Goal: Task Accomplishment & Management: Manage account settings

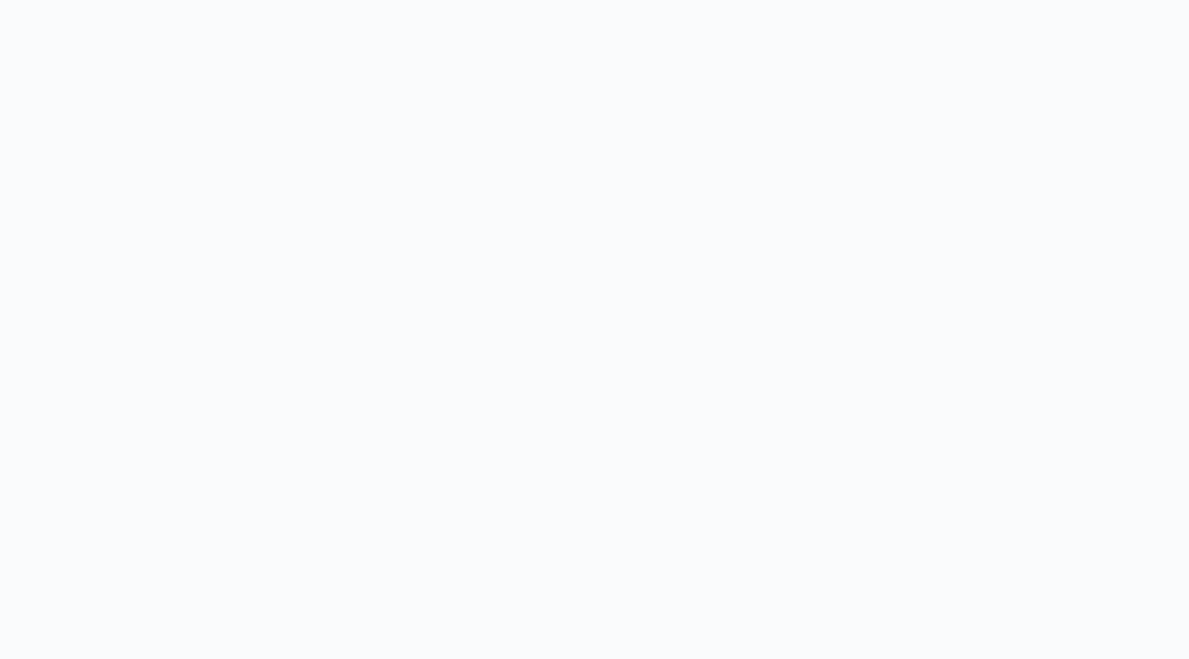
drag, startPoint x: 0, startPoint y: 0, endPoint x: 255, endPoint y: 158, distance: 299.7
click at [255, 158] on body at bounding box center [594, 329] width 1189 height 659
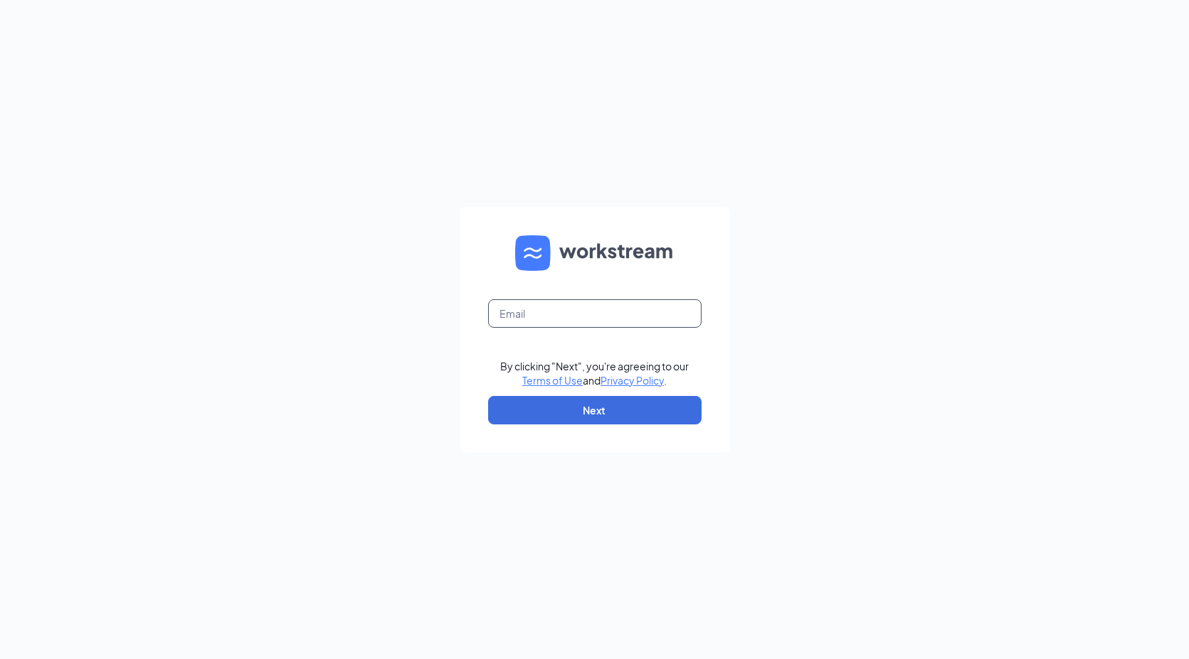
click at [518, 312] on input "text" at bounding box center [594, 314] width 213 height 28
type input "careers@coupacafe.com"
click at [590, 407] on button "Next" at bounding box center [594, 410] width 213 height 28
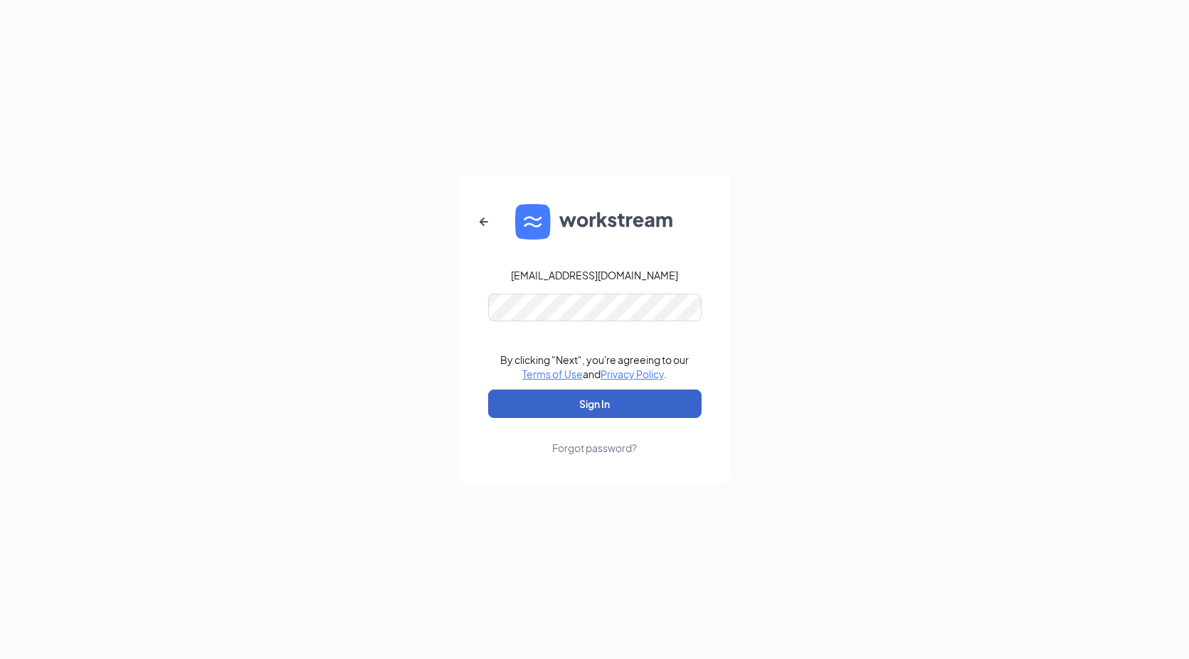
click at [593, 405] on button "Sign In" at bounding box center [594, 404] width 213 height 28
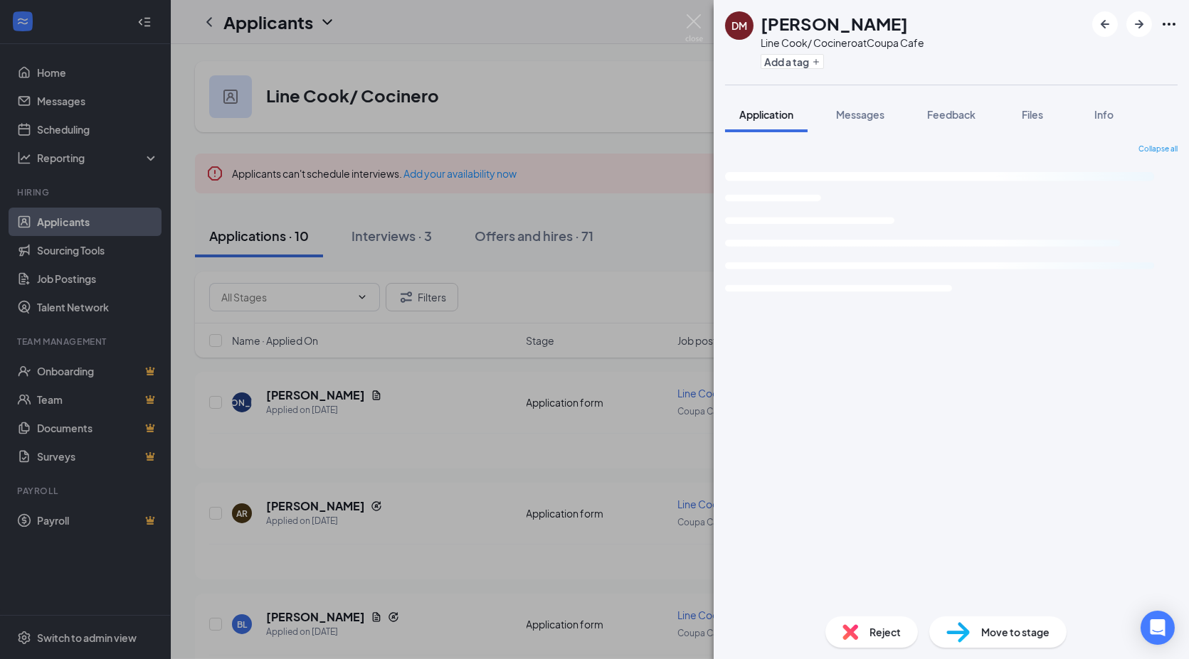
click at [404, 240] on div "[PERSON_NAME] Line Cook/ Cocinero at Coupa Cafe Add a tag Application Messages …" at bounding box center [594, 329] width 1189 height 659
click at [404, 240] on div "Interviews · 3" at bounding box center [391, 236] width 80 height 18
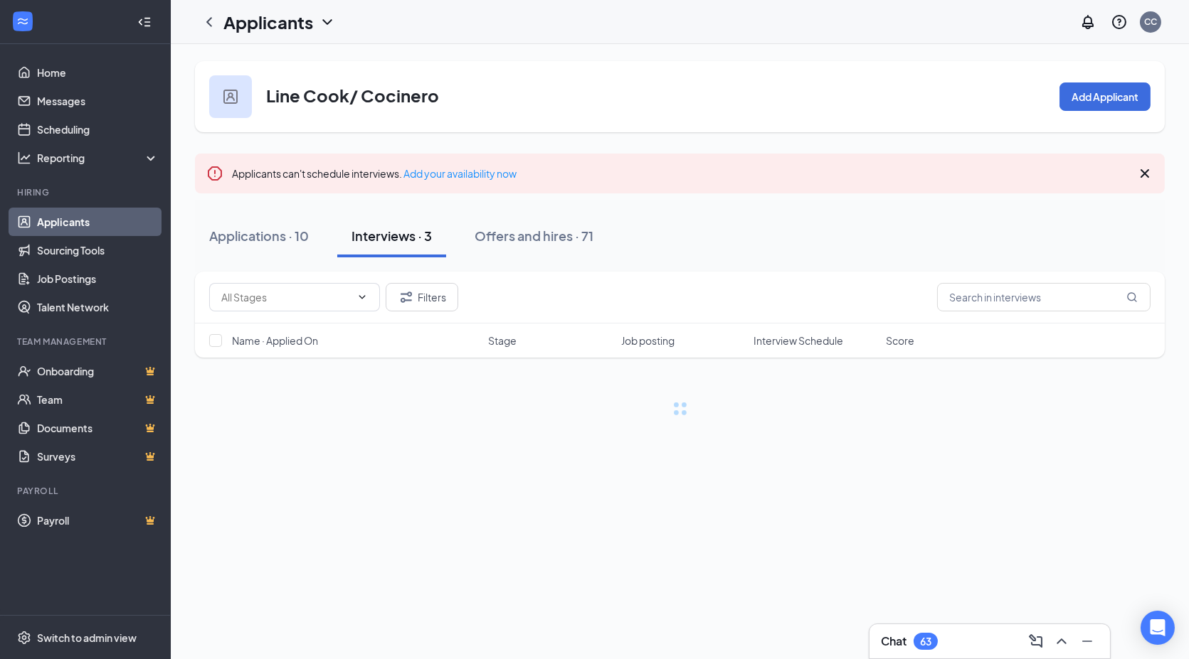
click at [404, 240] on div "Interviews · 3" at bounding box center [391, 236] width 80 height 18
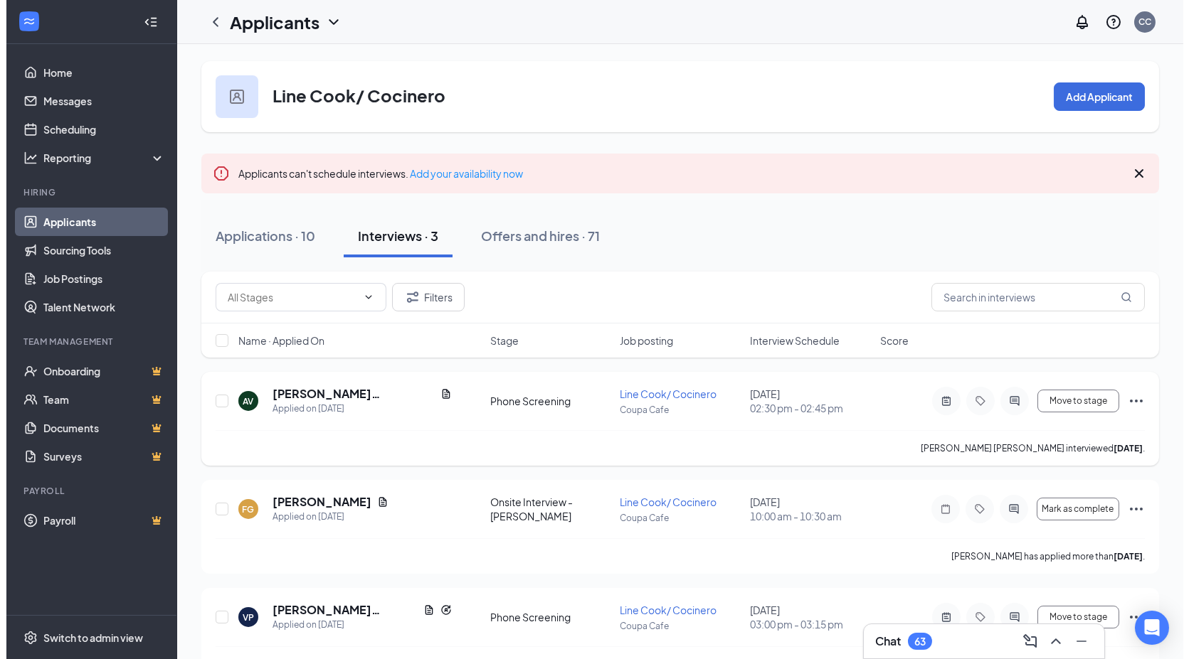
scroll to position [38, 0]
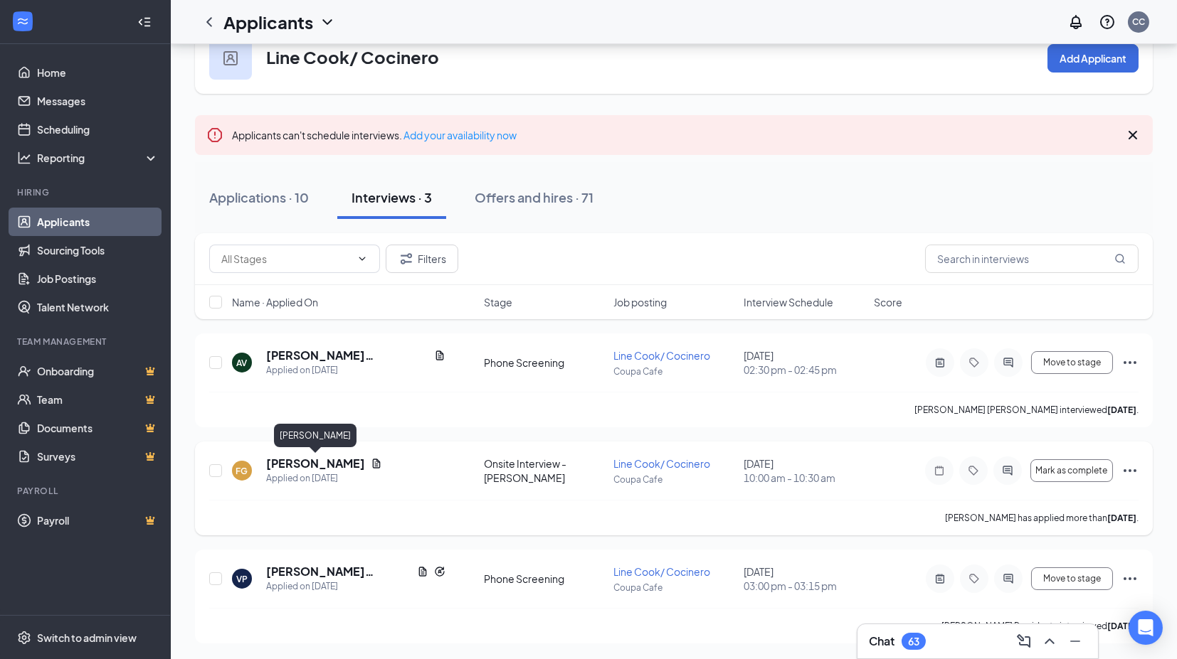
click at [331, 460] on h5 "[PERSON_NAME]" at bounding box center [315, 464] width 99 height 16
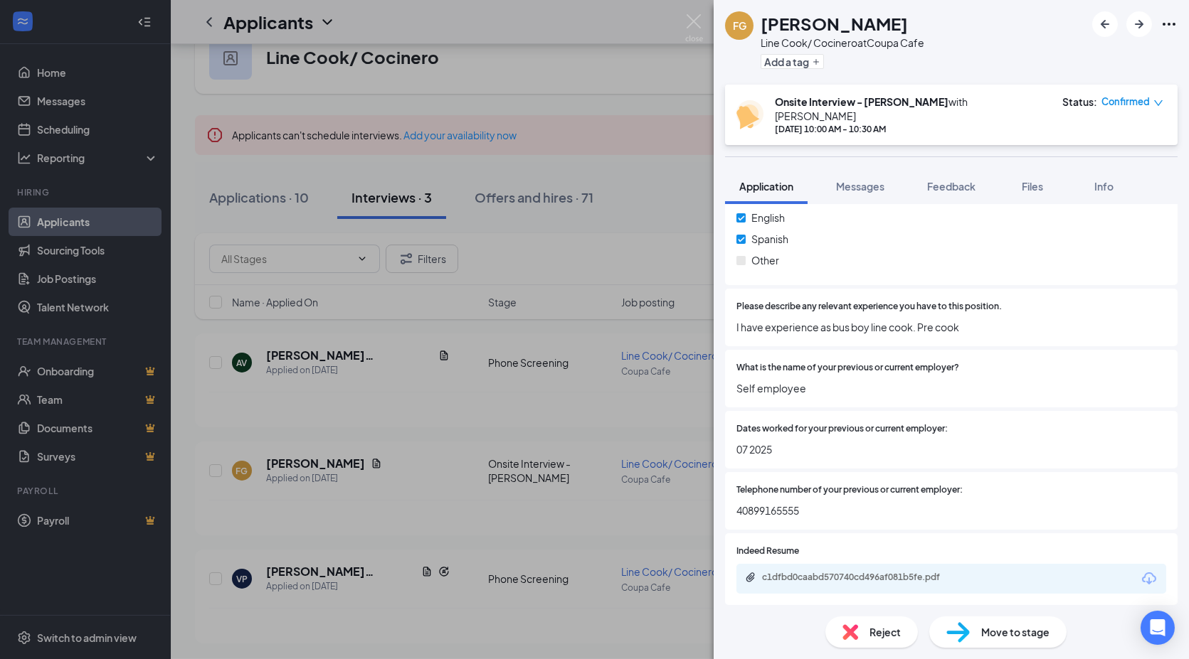
scroll to position [1028, 0]
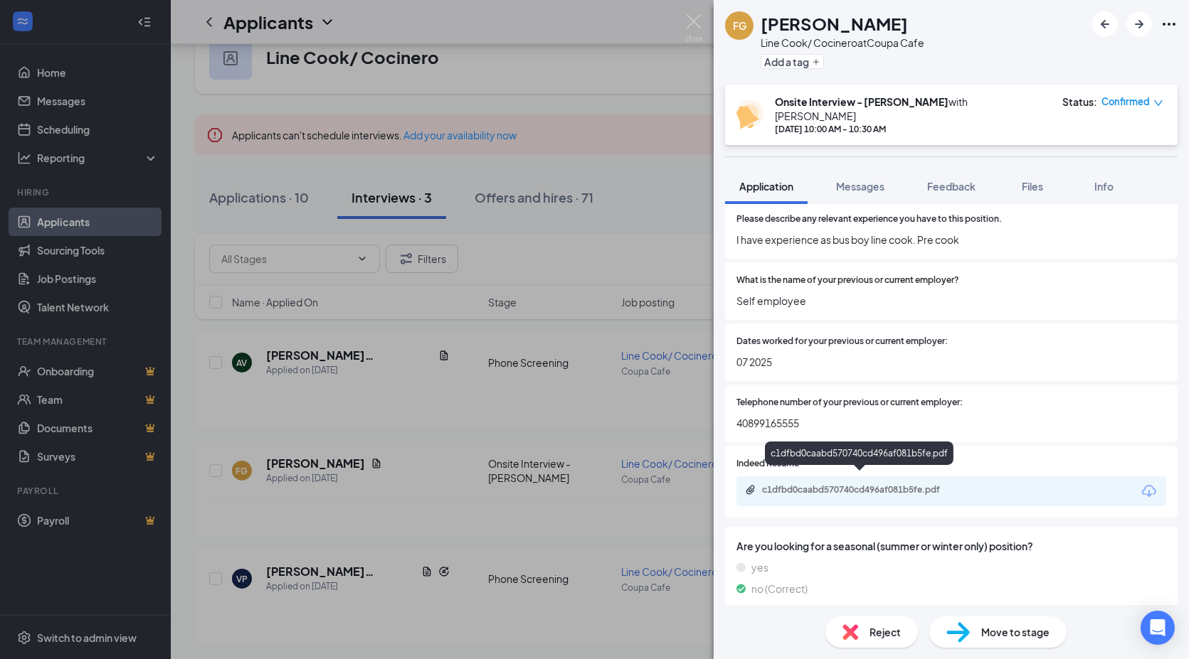
click at [827, 484] on div "c1dfbd0caabd570740cd496af081b5fe.pdf" at bounding box center [861, 489] width 199 height 11
click at [975, 180] on span "Feedback" at bounding box center [951, 186] width 48 height 13
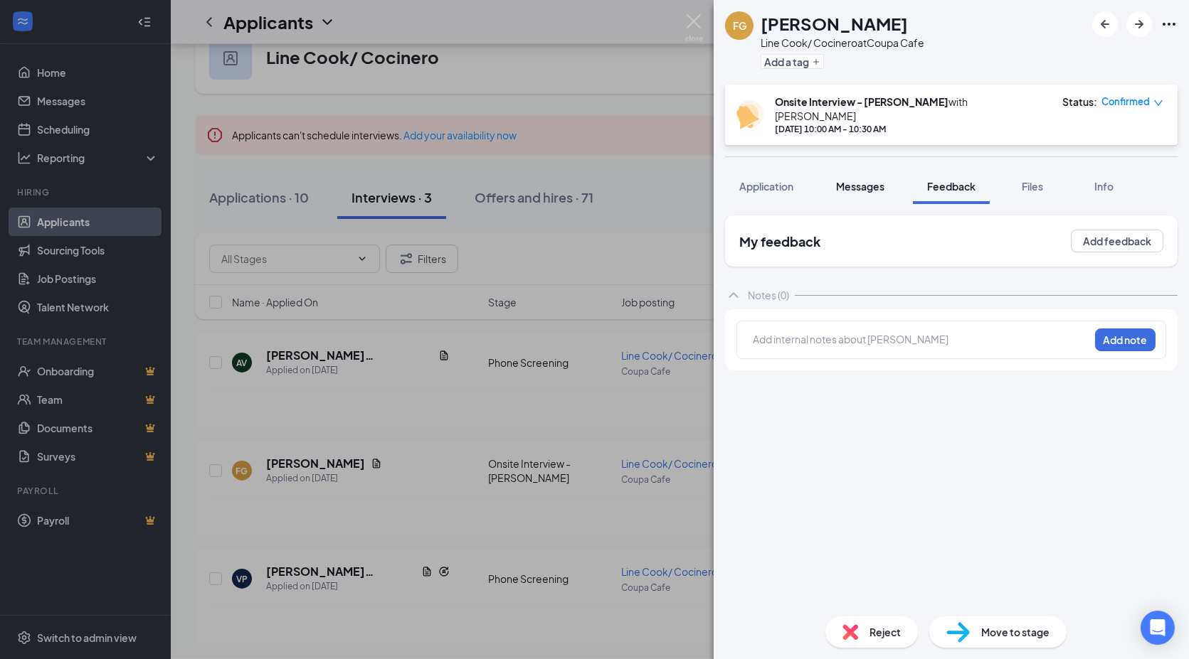
click at [878, 180] on span "Messages" at bounding box center [860, 186] width 48 height 13
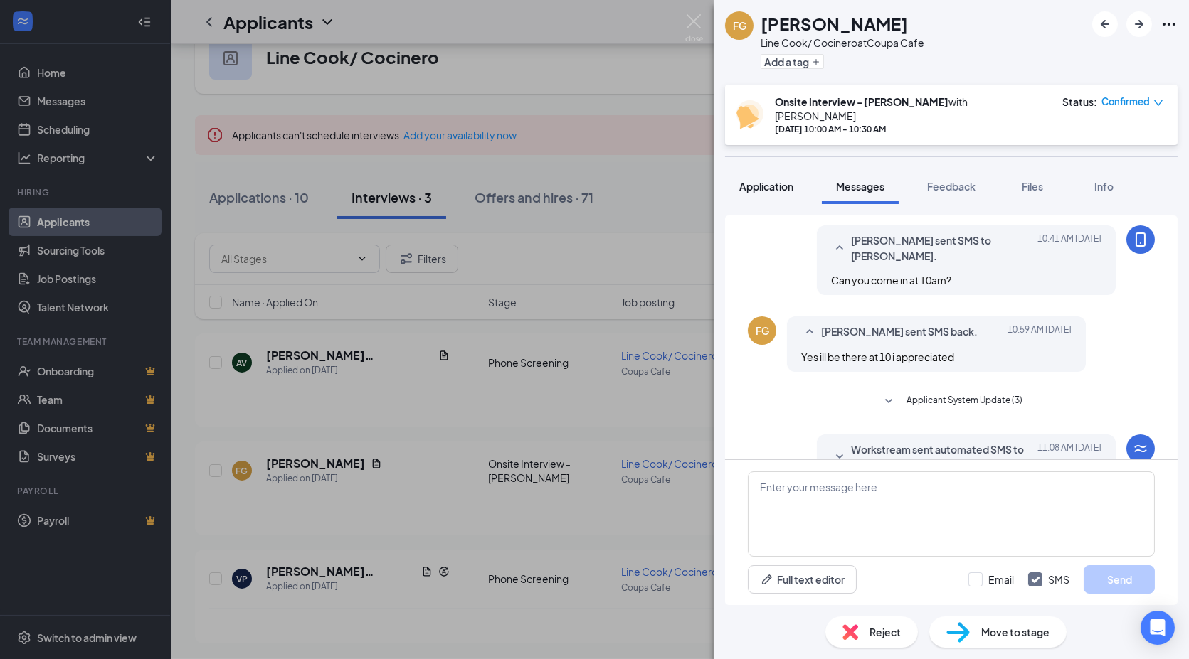
scroll to position [357, 0]
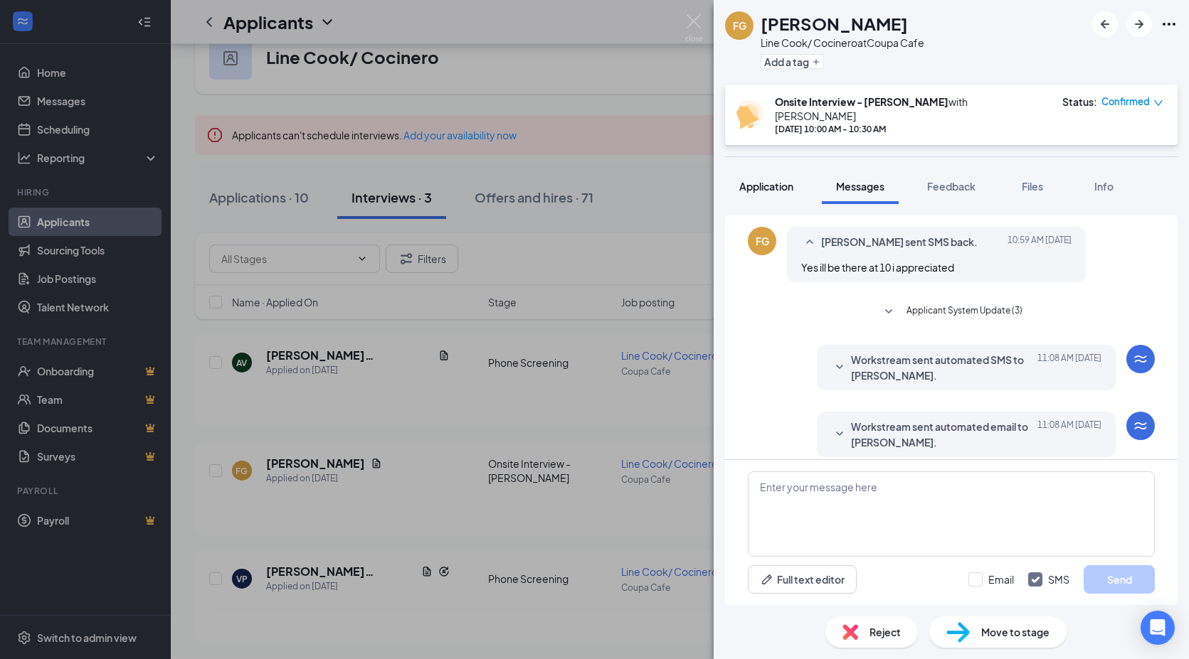
click at [761, 180] on span "Application" at bounding box center [766, 186] width 54 height 13
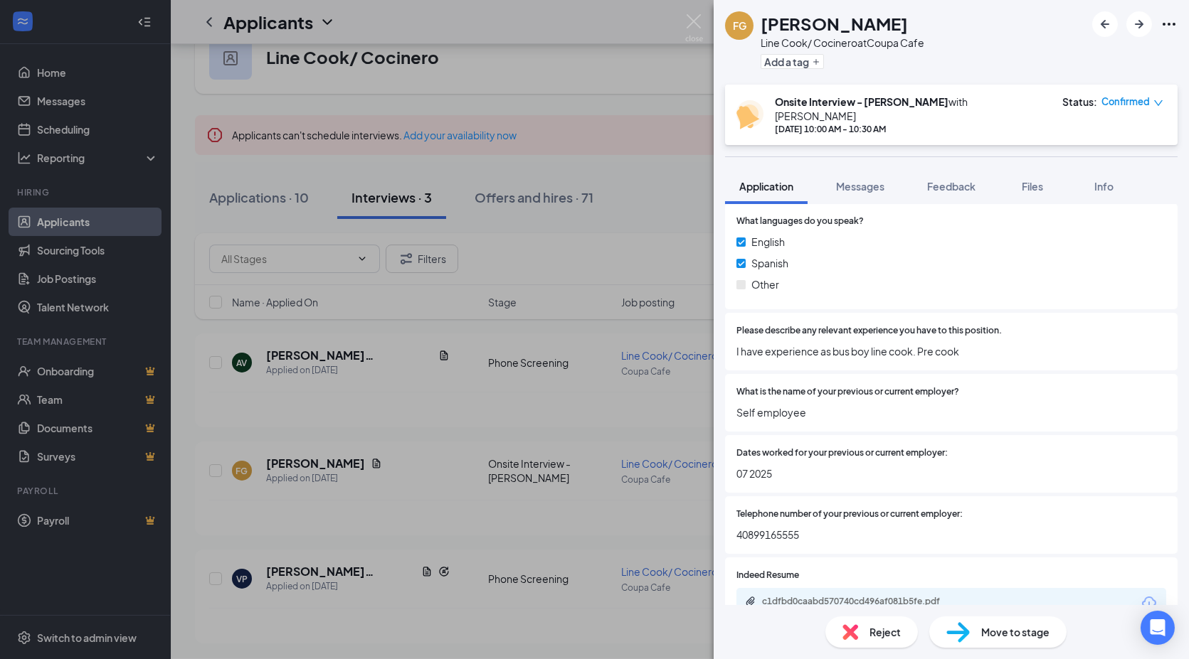
scroll to position [918, 0]
click at [801, 595] on div "c1dfbd0caabd570740cd496af081b5fe.pdf" at bounding box center [861, 600] width 199 height 11
click at [878, 180] on span "Messages" at bounding box center [860, 186] width 48 height 13
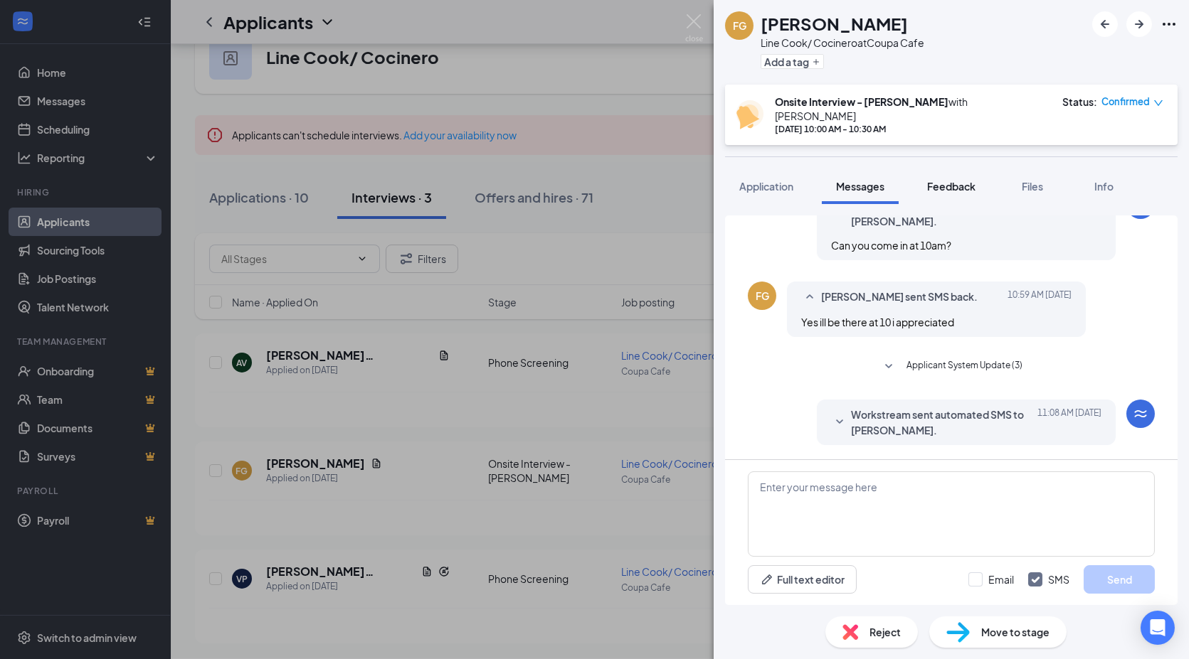
scroll to position [357, 0]
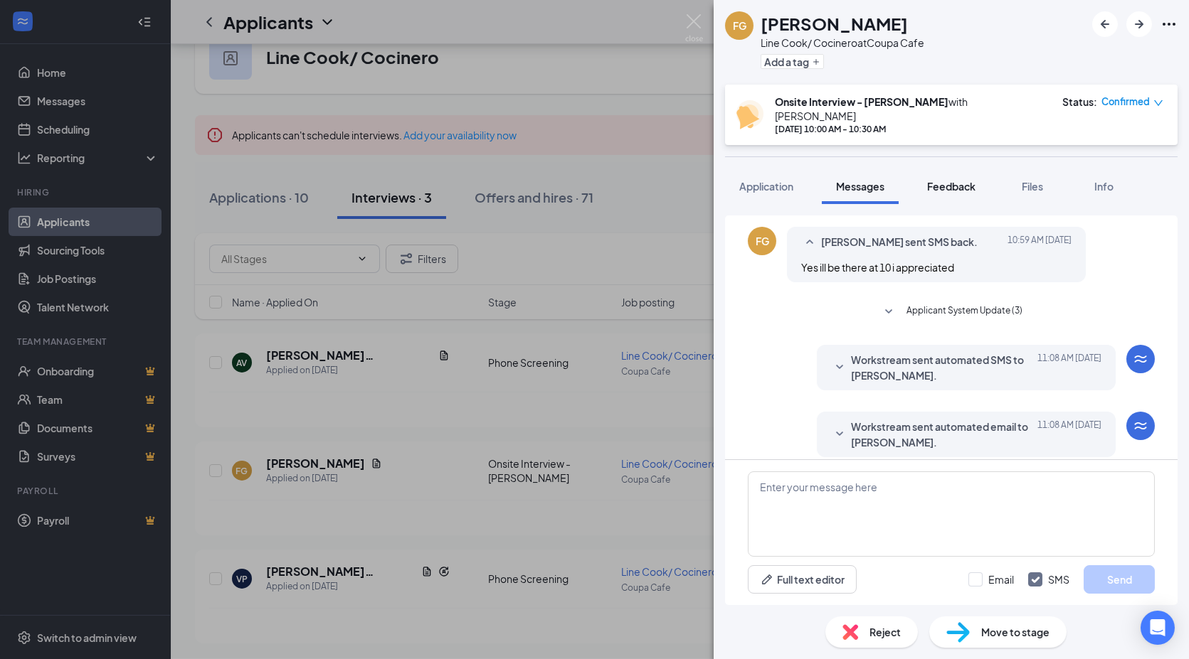
click at [968, 180] on span "Feedback" at bounding box center [951, 186] width 48 height 13
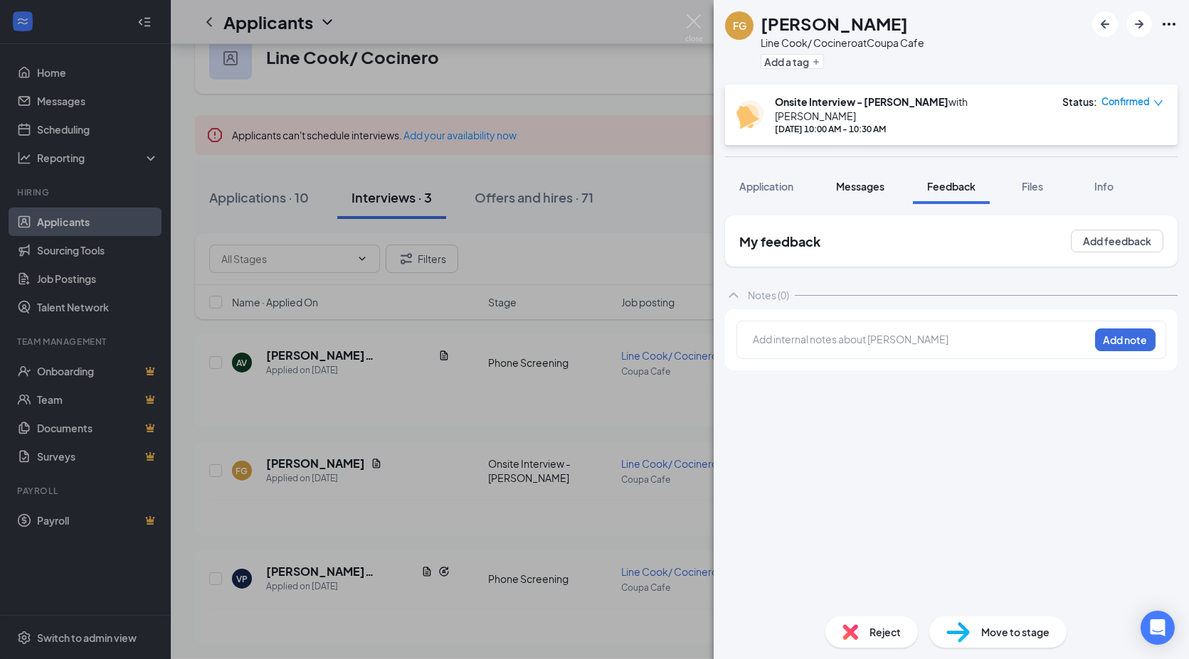
click at [874, 180] on span "Messages" at bounding box center [860, 186] width 48 height 13
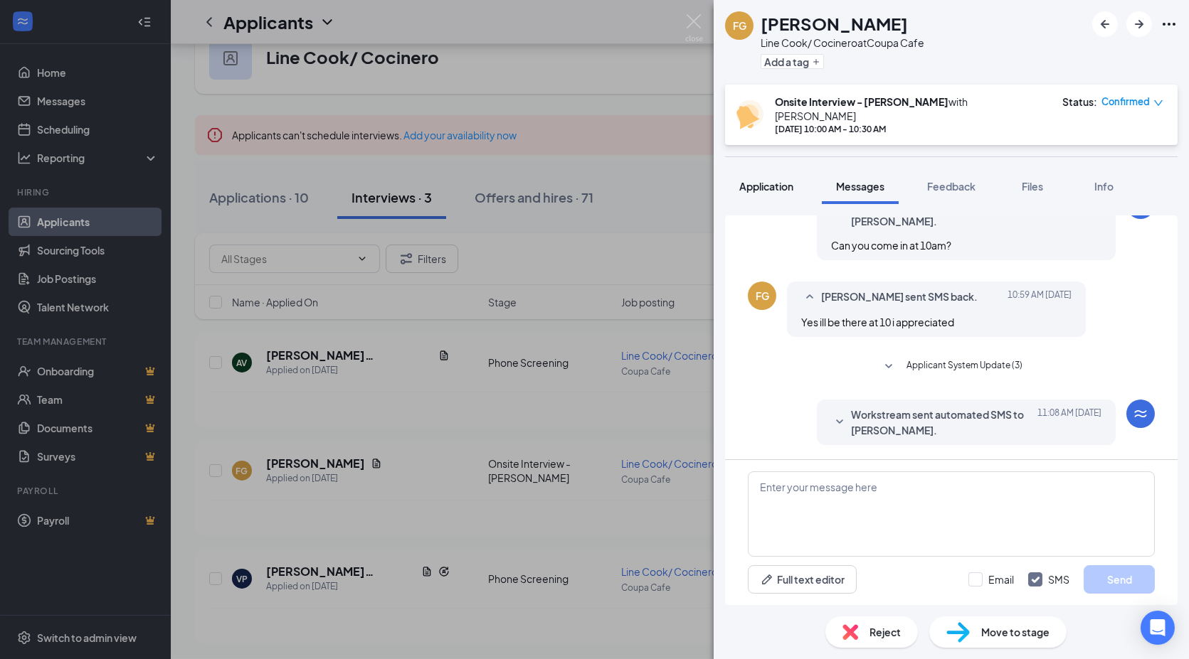
scroll to position [357, 0]
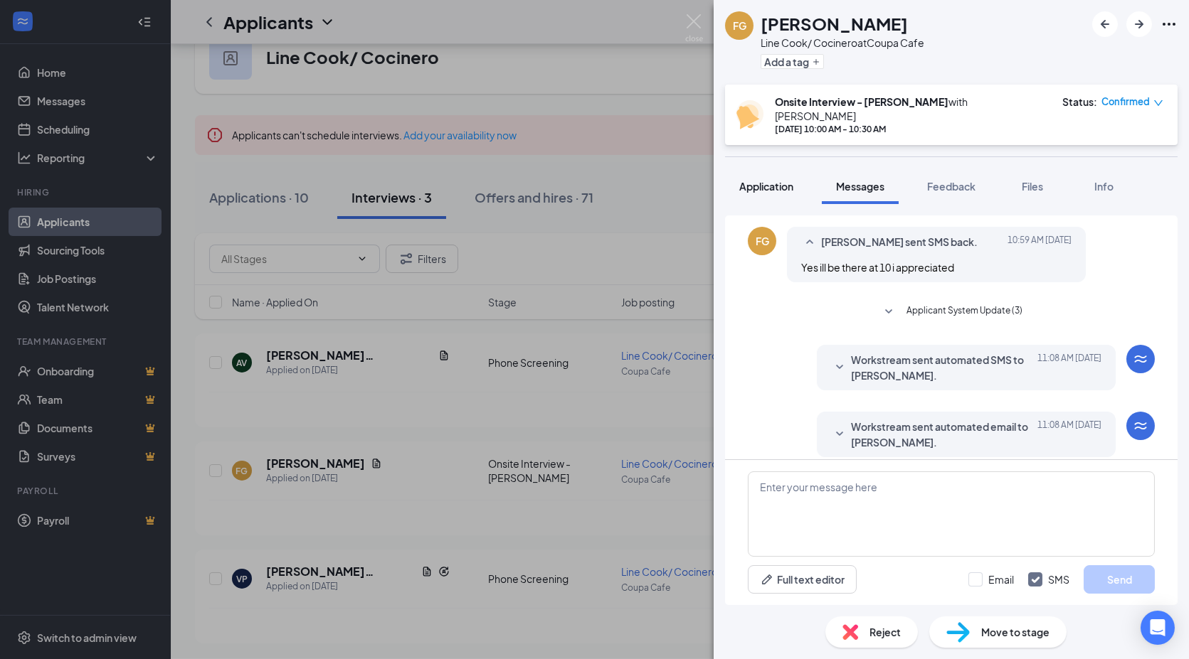
click at [777, 180] on span "Application" at bounding box center [766, 186] width 54 height 13
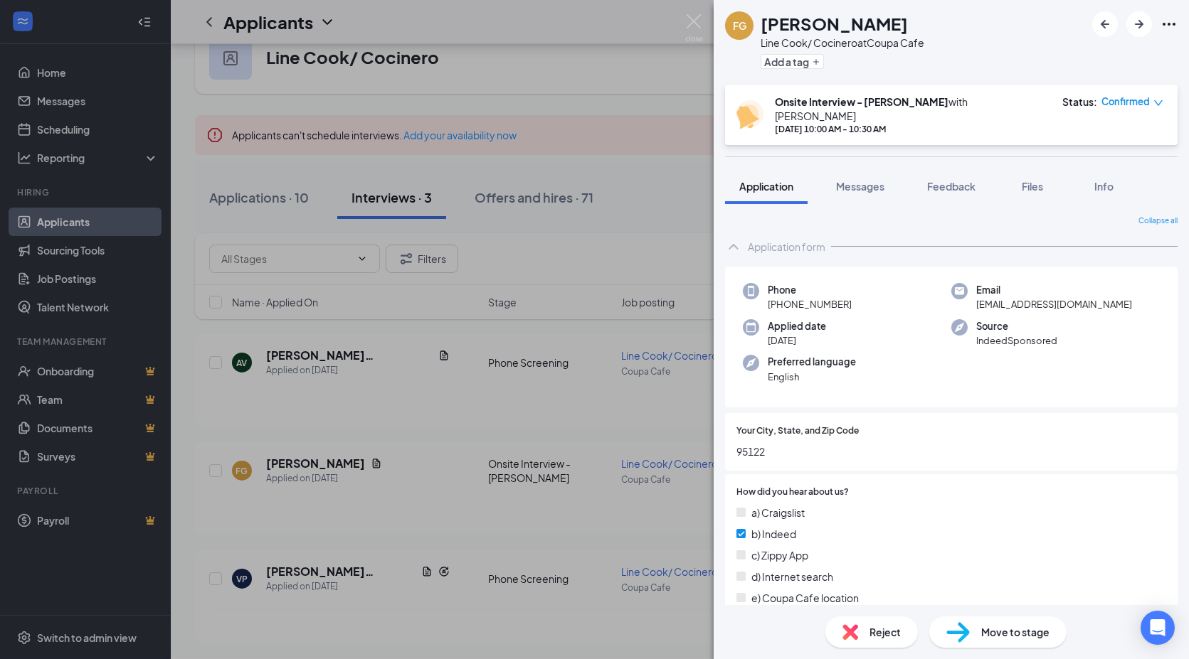
click at [880, 371] on div "Preferred language English" at bounding box center [847, 369] width 208 height 29
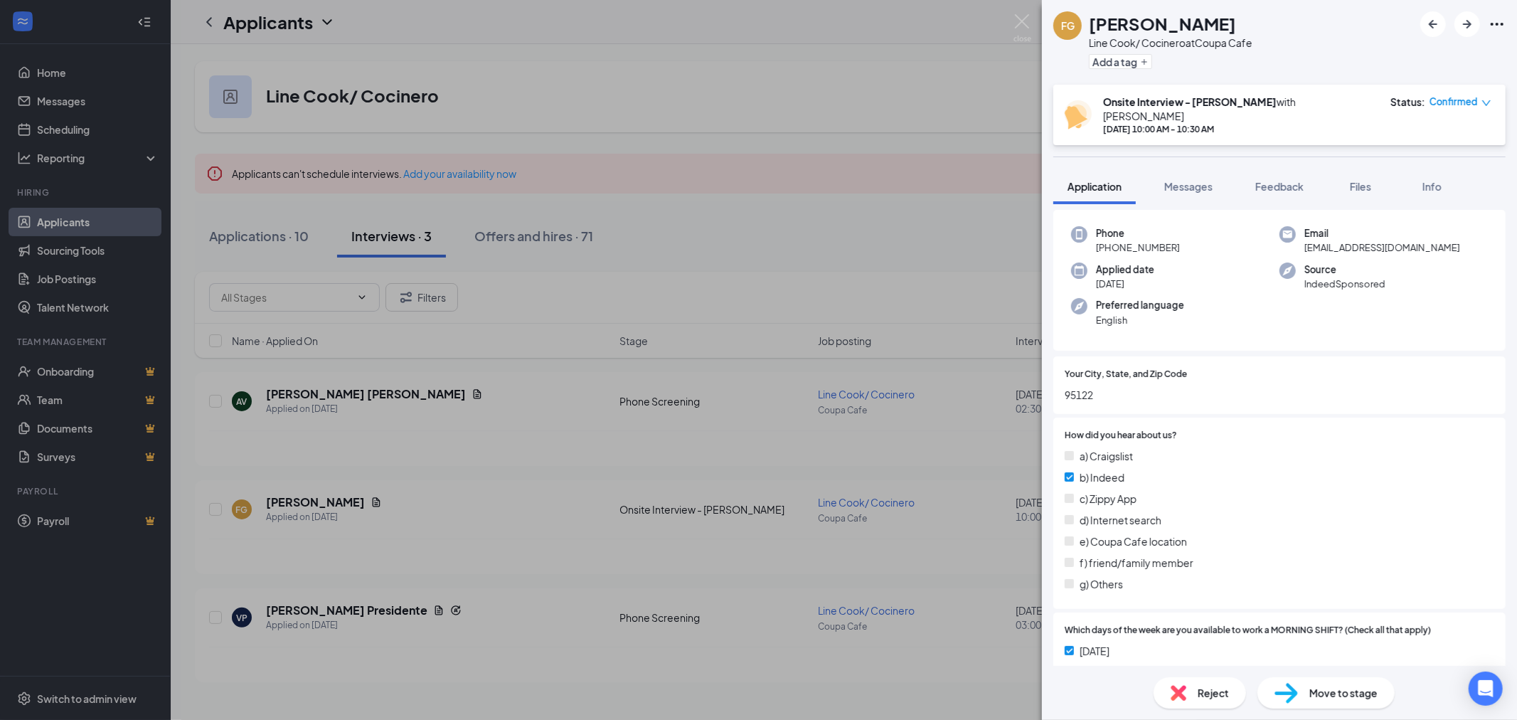
scroll to position [79, 0]
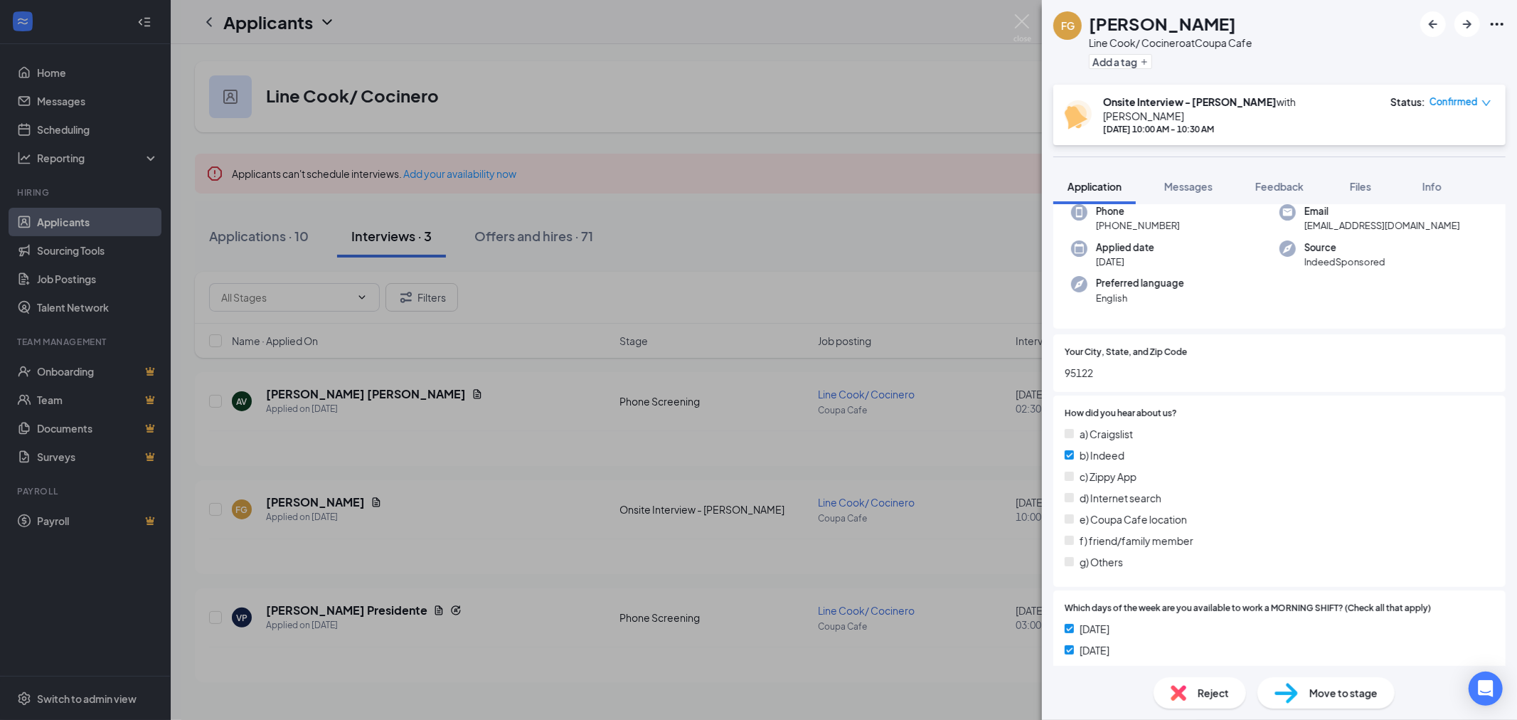
click at [1083, 365] on span "95122" at bounding box center [1280, 373] width 430 height 16
copy span "95122"
